Goal: Task Accomplishment & Management: Use online tool/utility

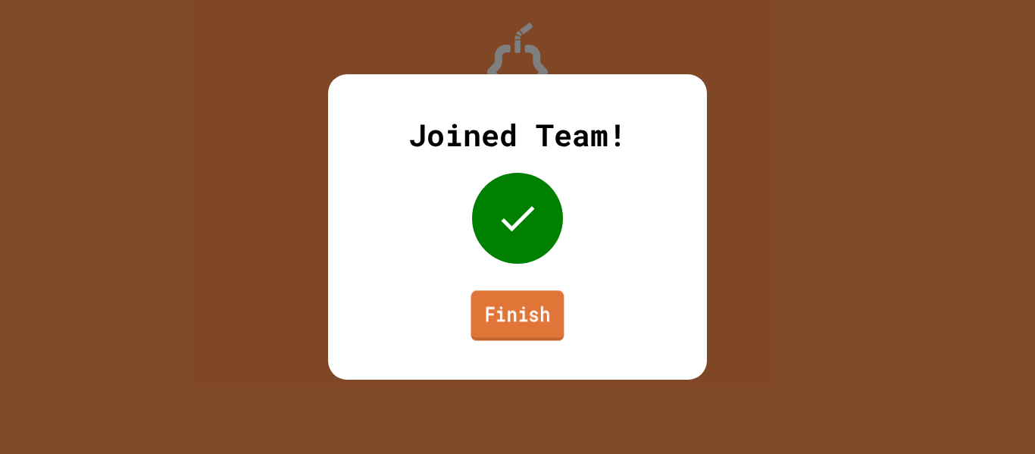
click at [539, 313] on link "Finish" at bounding box center [516, 315] width 93 height 50
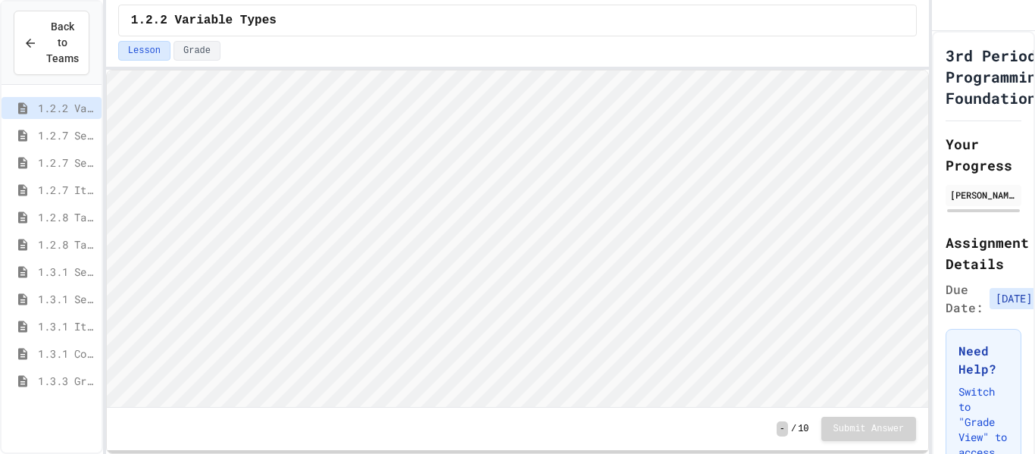
scroll to position [2, 0]
click at [83, 329] on span "1.3.1 Iteration Patterns/Trends" at bounding box center [67, 326] width 58 height 16
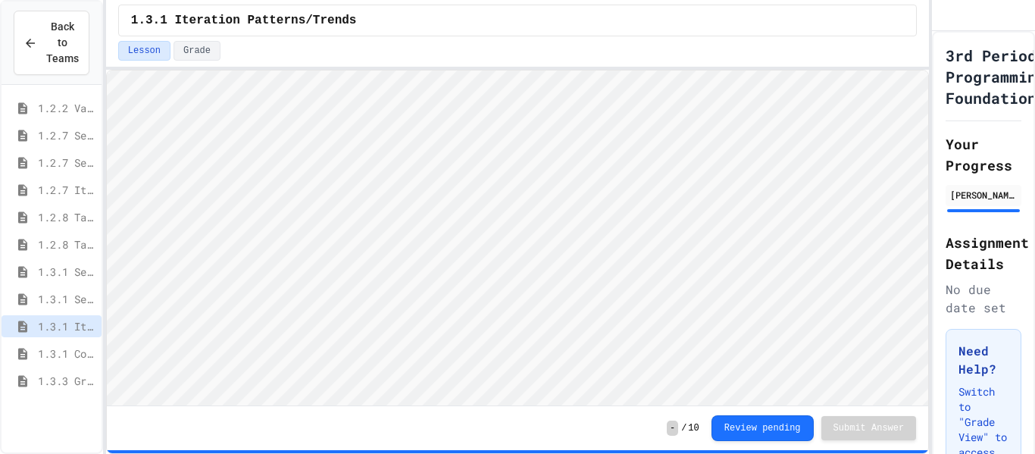
scroll to position [2, 0]
click at [735, 70] on html "Loading project... ! Error Loading Project There was an error loading the proje…" at bounding box center [516, 70] width 821 height 0
click at [742, 53] on div "Lesson Grade" at bounding box center [517, 51] width 798 height 20
click at [828, 55] on div "Lesson Grade" at bounding box center [517, 51] width 798 height 20
click at [86, 358] on span "1.3.1 Combined Algorithims" at bounding box center [67, 353] width 58 height 16
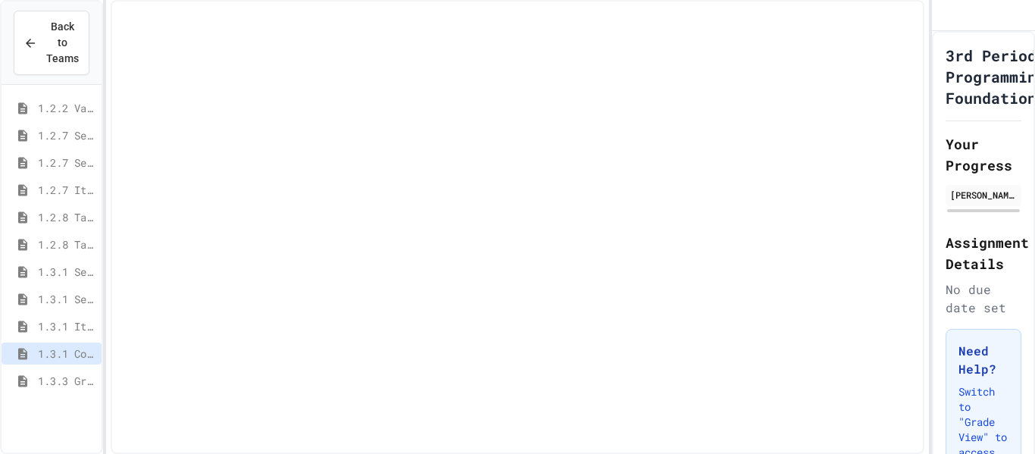
click at [82, 324] on span "1.3.1 Iteration Patterns/Trends" at bounding box center [67, 326] width 58 height 16
click at [96, 353] on div "1.3.1 Combined Algorithims" at bounding box center [52, 353] width 100 height 22
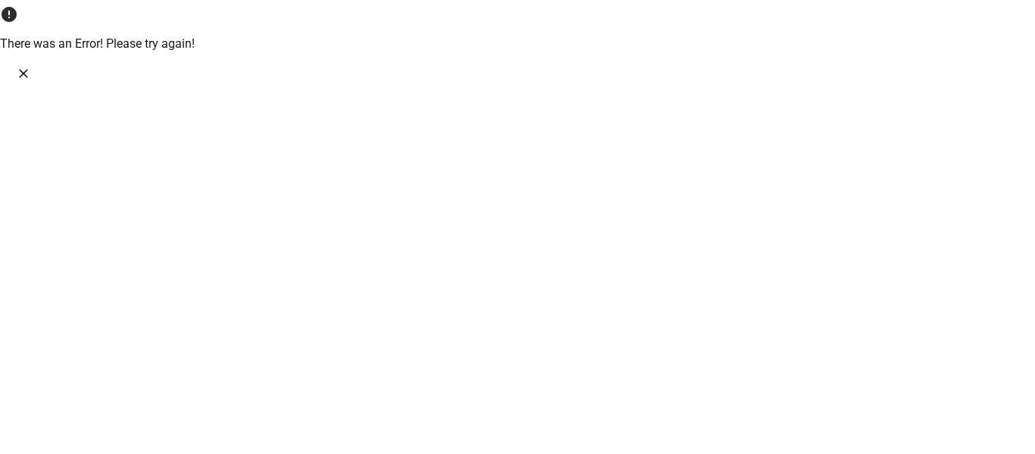
click at [35, 62] on button "Close" at bounding box center [23, 73] width 23 height 23
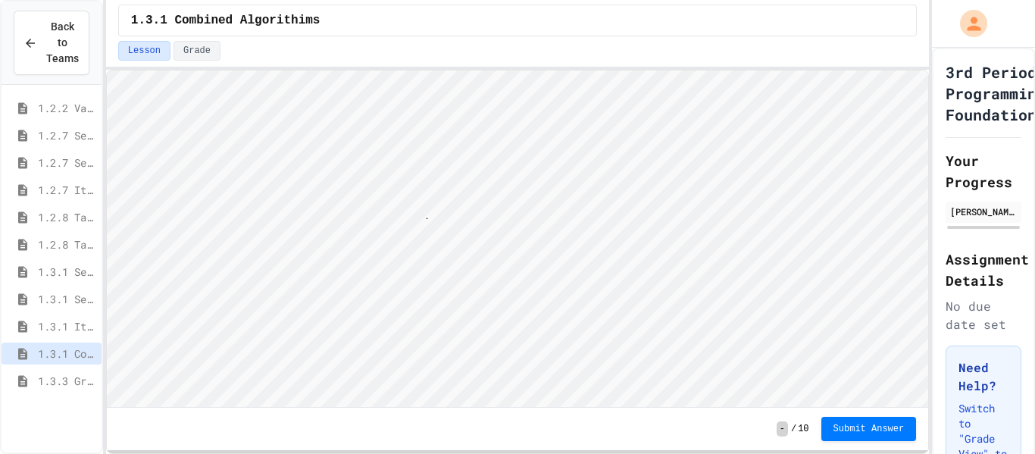
scroll to position [2, 41]
type textarea "********"
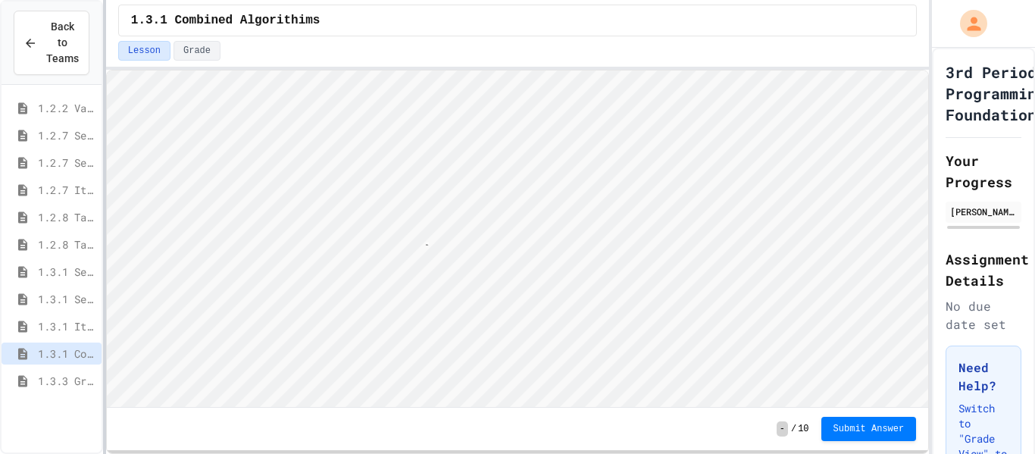
type textarea "*********"
type textarea "********"
type textarea "*********"
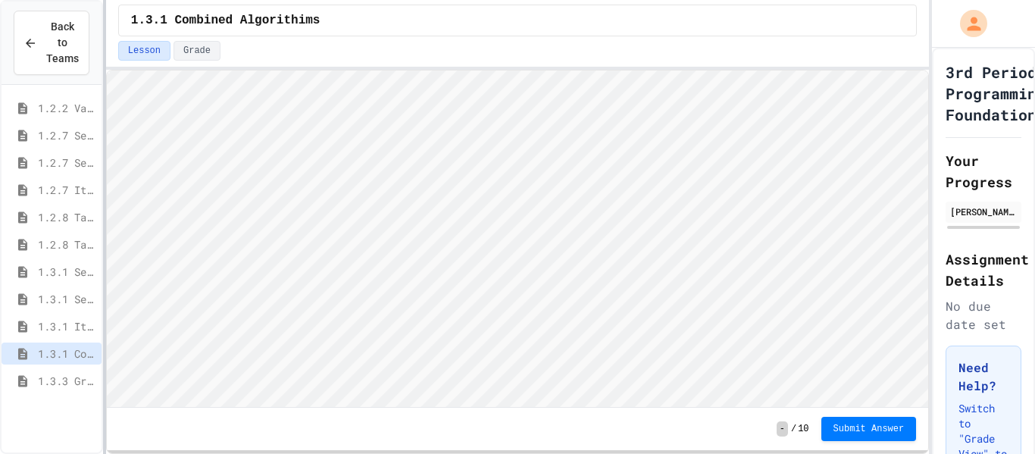
scroll to position [2, 0]
type textarea "*"
type textarea "**"
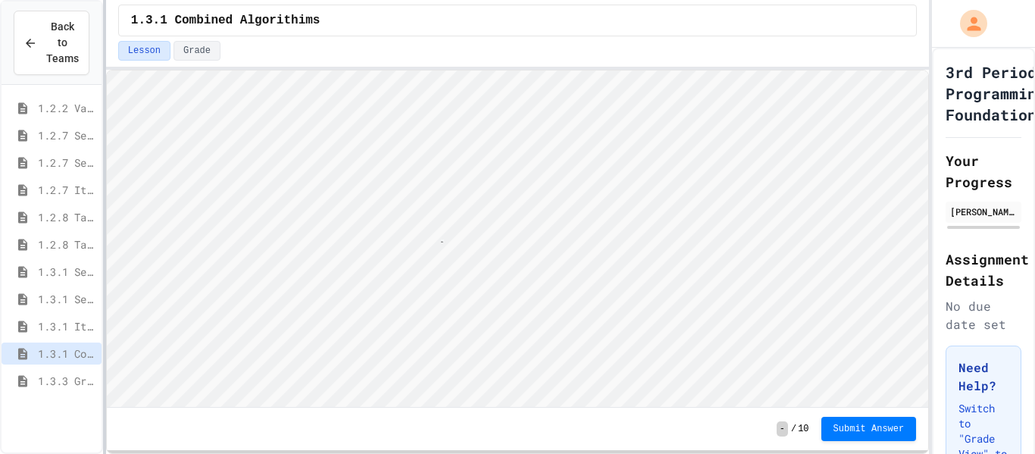
type textarea "*"
type textarea "**"
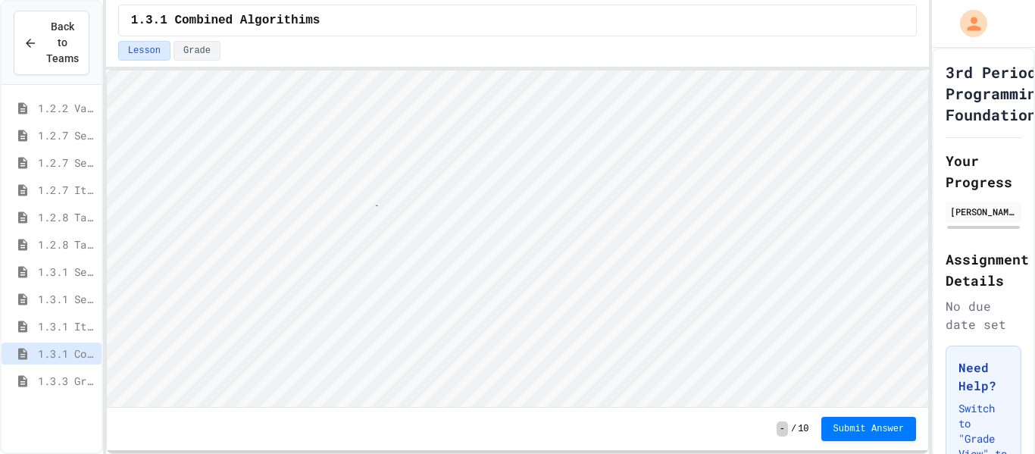
type textarea "*"
click at [927, 70] on html "Loading project... ! Error Loading Project There was an error loading the proje…" at bounding box center [516, 70] width 821 height 0
click at [860, 423] on span "Submit Answer" at bounding box center [868, 429] width 71 height 12
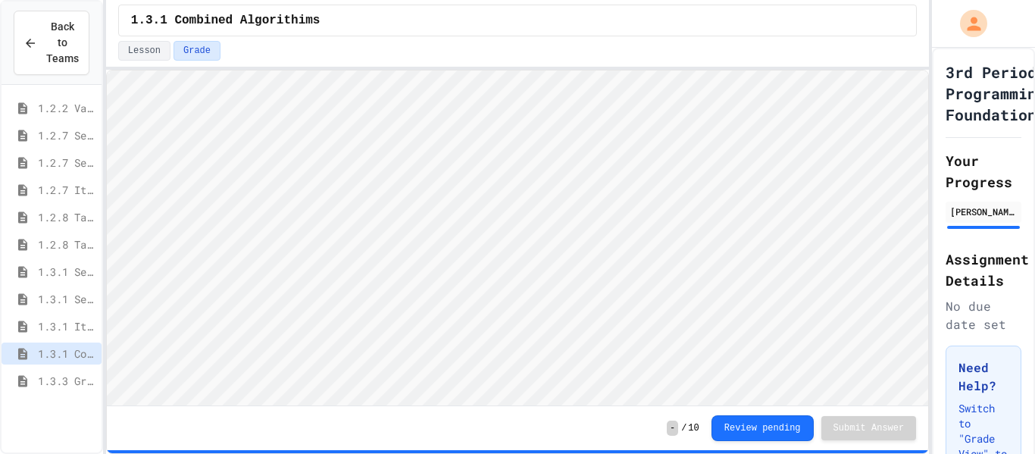
click at [87, 366] on div "1.3.1 Combined Algorithims" at bounding box center [52, 355] width 100 height 27
drag, startPoint x: 89, startPoint y: 377, endPoint x: 100, endPoint y: 365, distance: 16.6
click at [88, 377] on span "1.3.3 Grocery Store Task" at bounding box center [67, 381] width 58 height 16
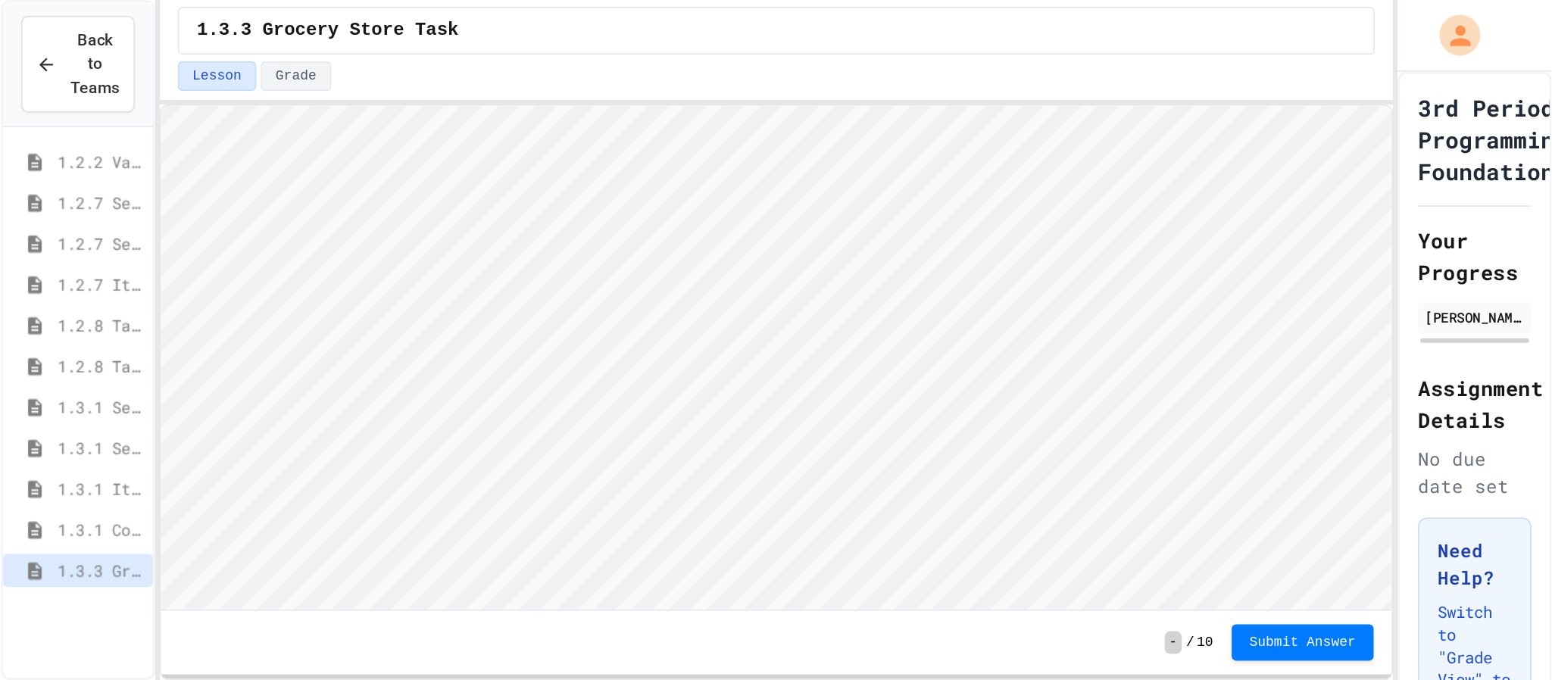
scroll to position [2, 0]
click at [927, 70] on html "Loading project... ! Error Loading Project There was an error loading the proje…" at bounding box center [516, 70] width 821 height 0
click at [551, 67] on div "- / 10 Submit Answer" at bounding box center [517, 260] width 823 height 387
click at [551, 67] on div at bounding box center [517, 68] width 823 height 3
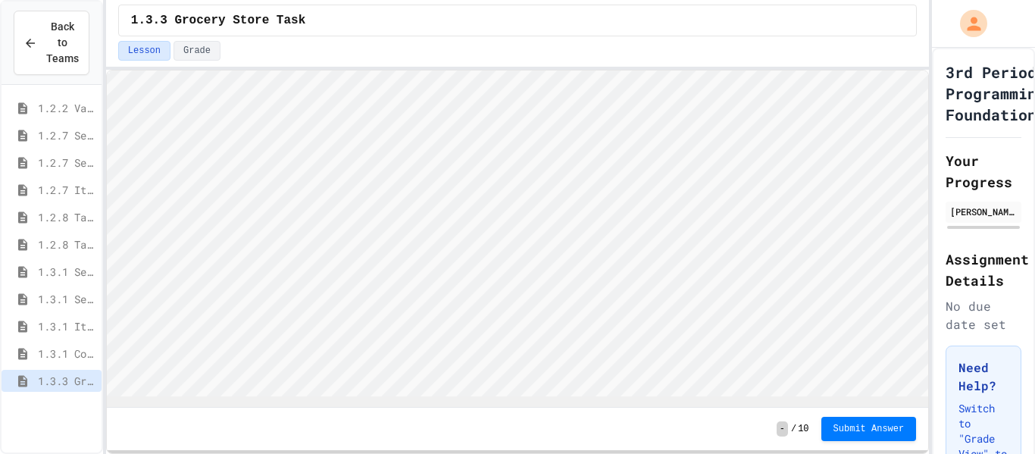
click at [572, 7] on div "1.3.3 Grocery Store Task Lesson Grade - / 10 Submit Answer" at bounding box center [517, 227] width 823 height 454
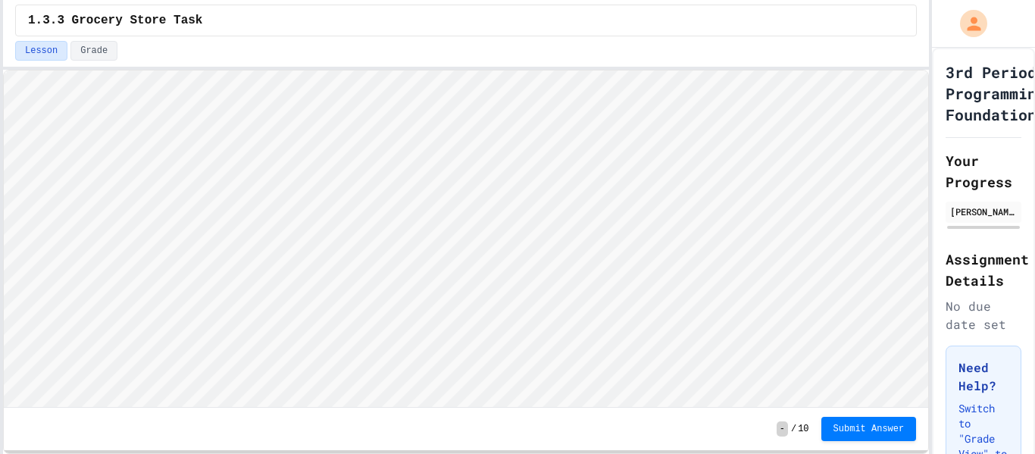
click at [61, 245] on div "Back to Teams 1.2.2 Variable Types 1.2.7 Sequencing 1.2.7 Selection 1.2.7 Itera…" at bounding box center [517, 227] width 1035 height 454
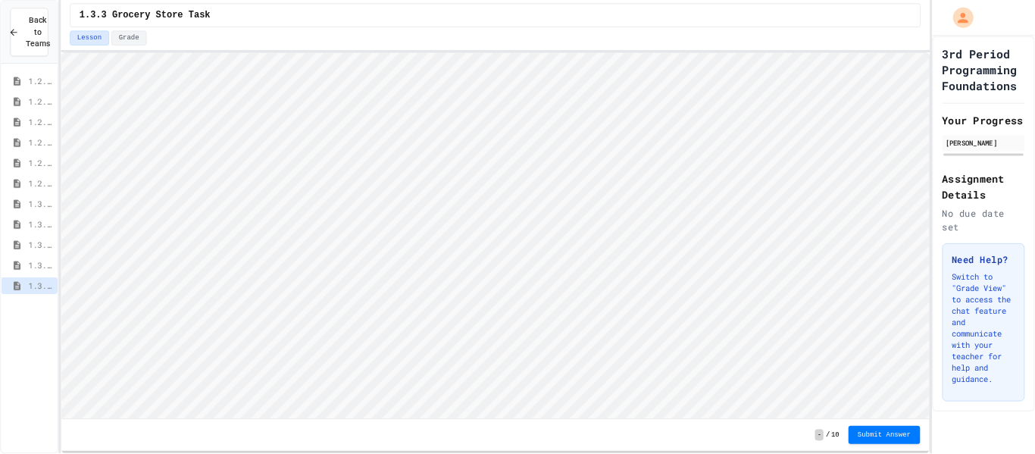
scroll to position [3, 0]
